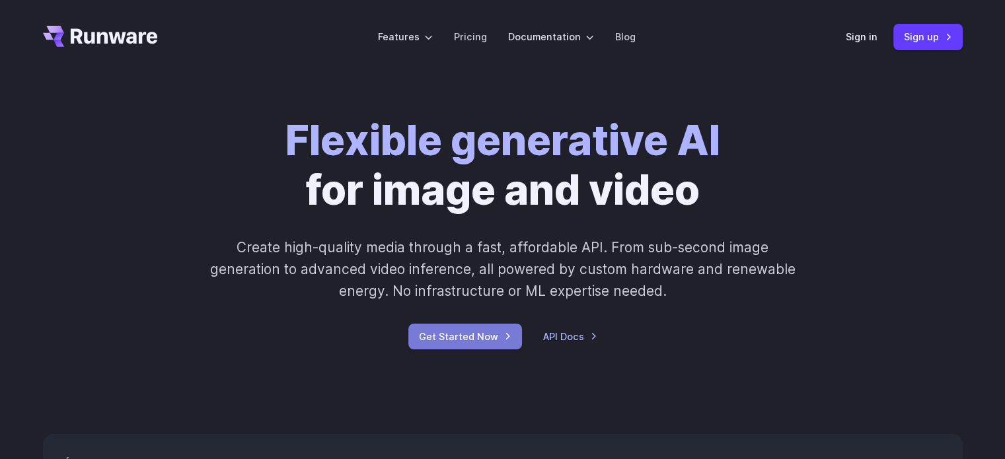
click at [430, 334] on link "Get Started Now" at bounding box center [465, 337] width 114 height 26
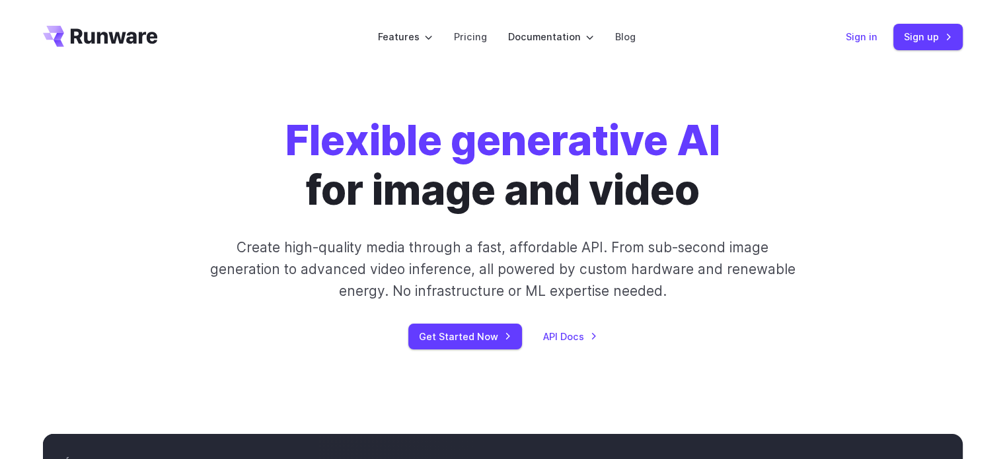
click at [858, 36] on link "Sign in" at bounding box center [862, 36] width 32 height 15
click at [912, 39] on link "Sign up" at bounding box center [928, 37] width 69 height 26
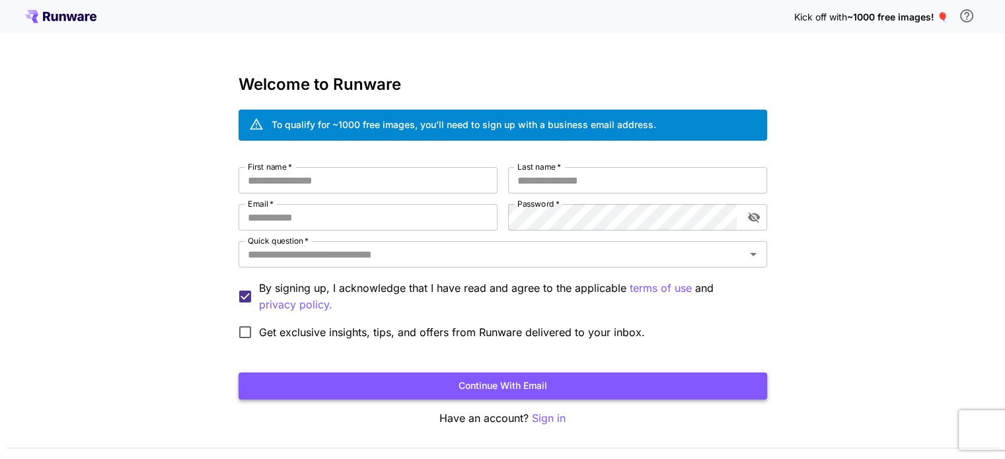
click at [566, 385] on button "Continue with email" at bounding box center [503, 386] width 529 height 27
click at [918, 220] on div "Kick off with ~1000 free images! 🎈 Welcome to Runware To qualify for ~1000 free…" at bounding box center [502, 249] width 1005 height 498
